Goal: Find contact information: Obtain details needed to contact an individual or organization

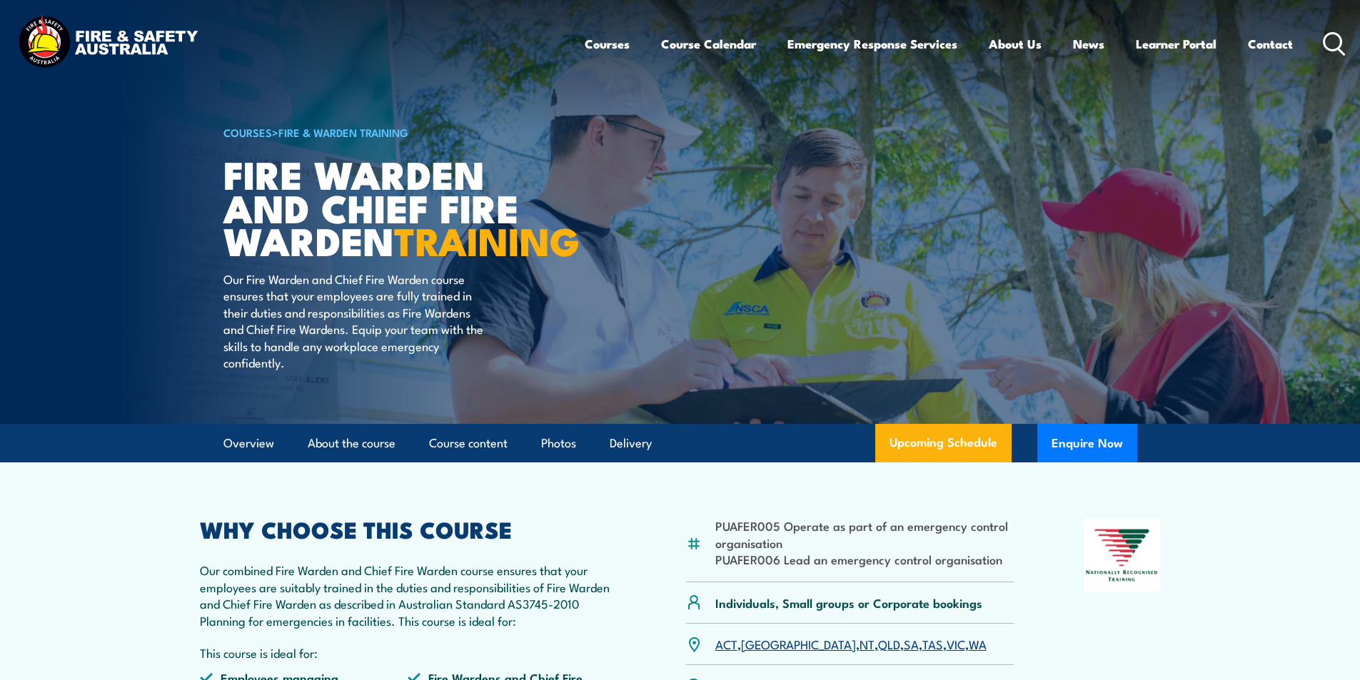
click at [1260, 41] on link "Contact" at bounding box center [1270, 44] width 45 height 38
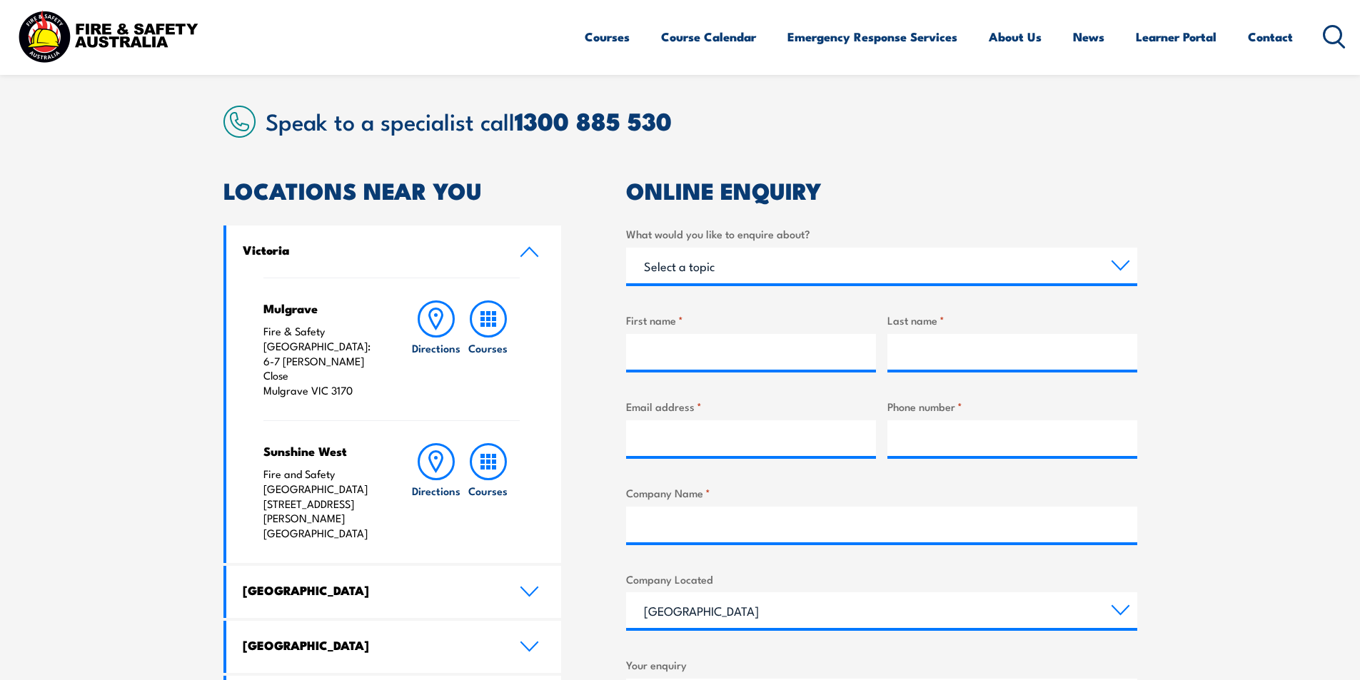
scroll to position [500, 0]
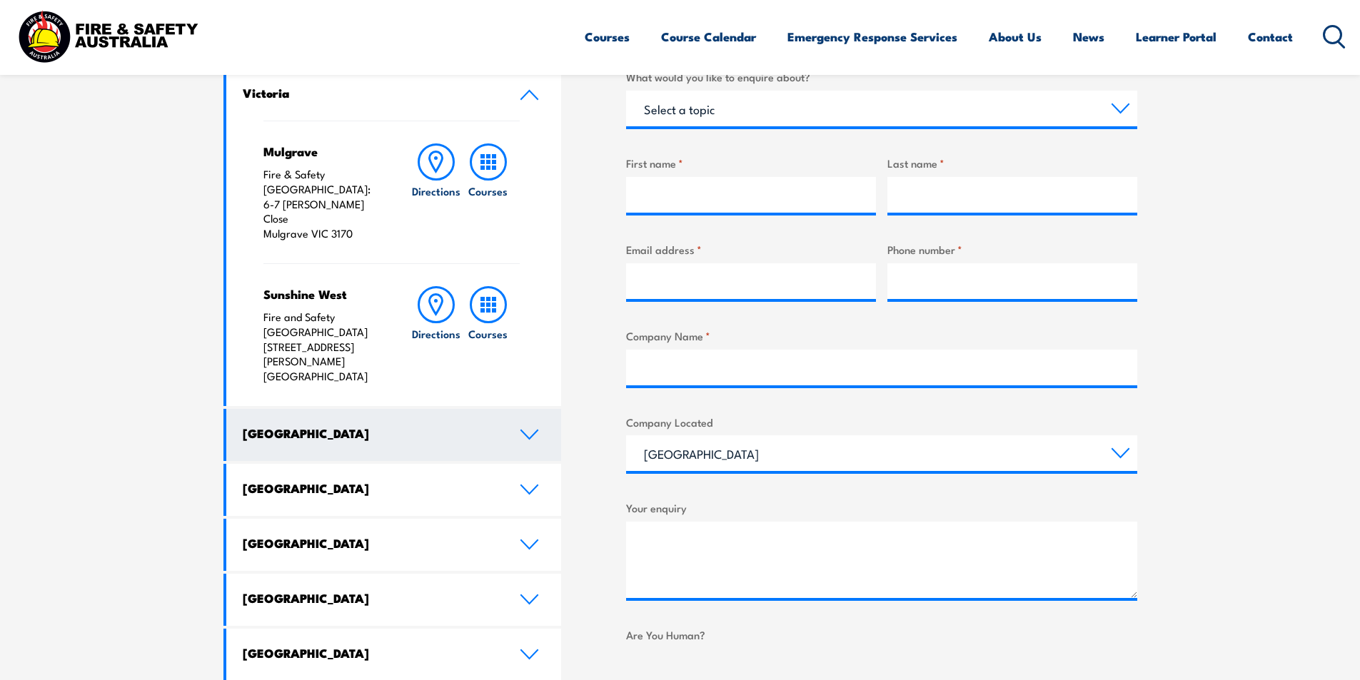
click at [405, 409] on link "[GEOGRAPHIC_DATA]" at bounding box center [393, 435] width 335 height 52
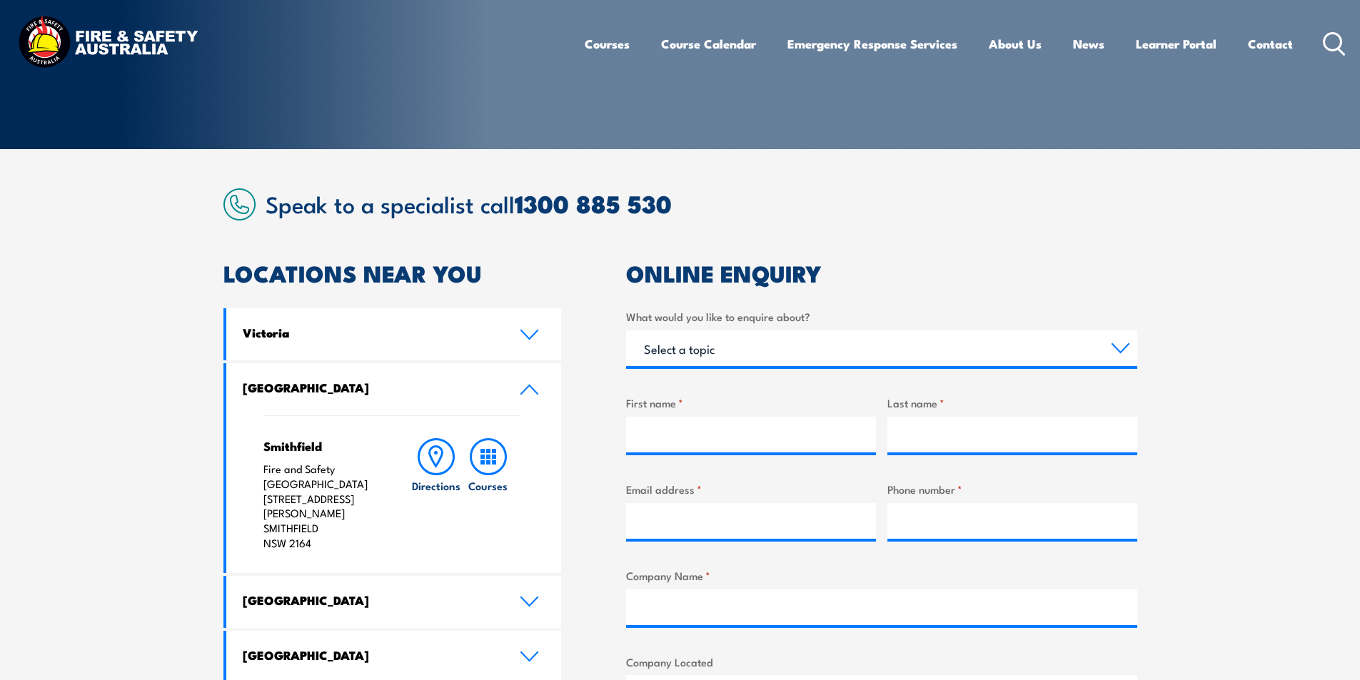
scroll to position [0, 0]
